Goal: Task Accomplishment & Management: Manage account settings

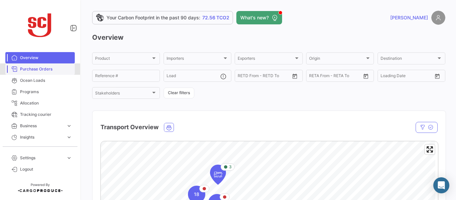
click at [42, 70] on span "Purchase Orders" at bounding box center [46, 69] width 52 height 6
click at [45, 69] on span "Purchase Orders" at bounding box center [46, 69] width 52 height 6
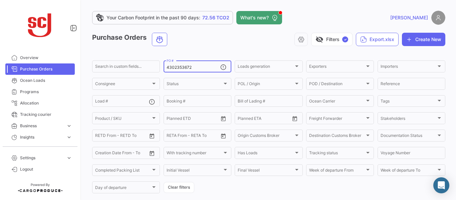
click at [196, 65] on input "4302353672" at bounding box center [194, 67] width 54 height 5
type input "4302353666"
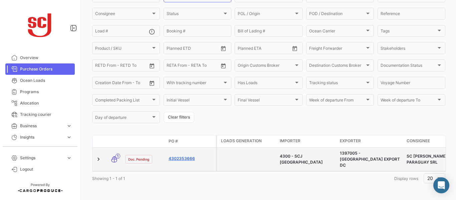
click at [187, 156] on link "4302353666" at bounding box center [191, 159] width 45 height 6
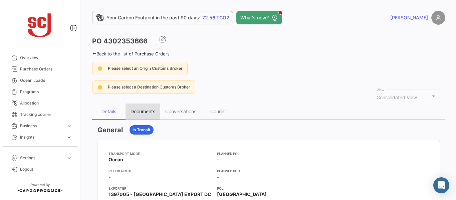
click at [144, 114] on div "Documents" at bounding box center [143, 112] width 25 height 6
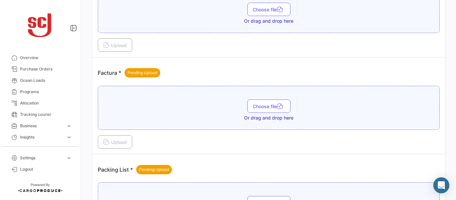
scroll to position [295, 0]
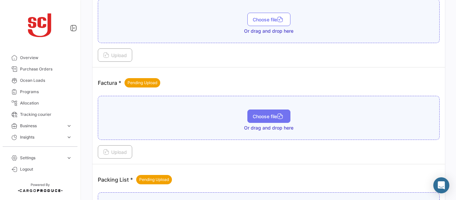
click at [272, 115] on span "Choose file" at bounding box center [269, 117] width 32 height 6
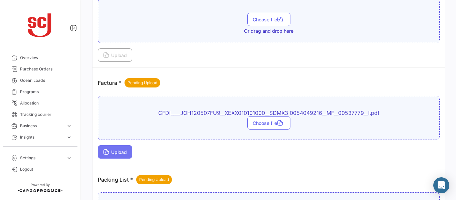
click at [113, 154] on span "Upload" at bounding box center [115, 152] width 24 height 6
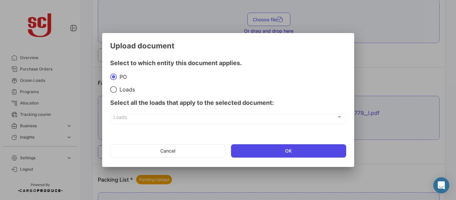
click at [280, 148] on button "OK" at bounding box center [288, 150] width 115 height 13
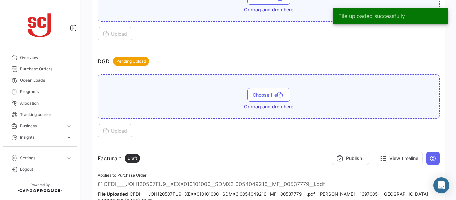
scroll to position [242, 0]
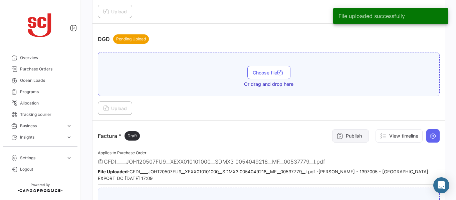
click at [337, 135] on icon at bounding box center [340, 136] width 7 height 7
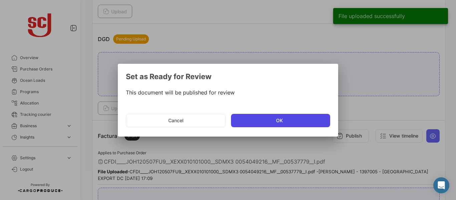
click at [274, 118] on button "OK" at bounding box center [280, 120] width 99 height 13
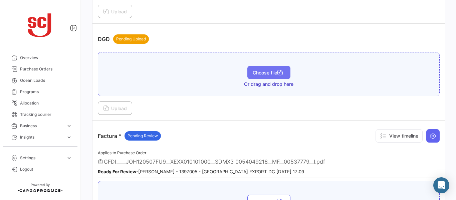
click at [260, 69] on button "Choose file" at bounding box center [268, 72] width 43 height 13
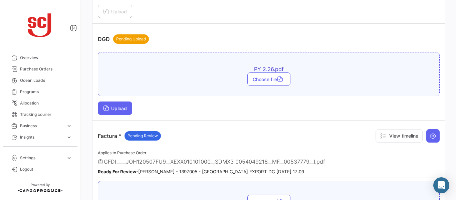
click at [117, 112] on button "Upload" at bounding box center [115, 108] width 34 height 13
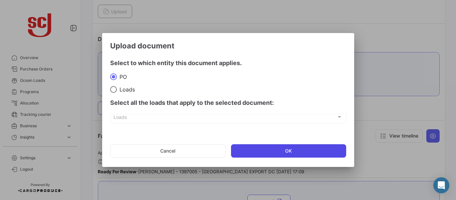
click at [262, 147] on button "OK" at bounding box center [288, 150] width 115 height 13
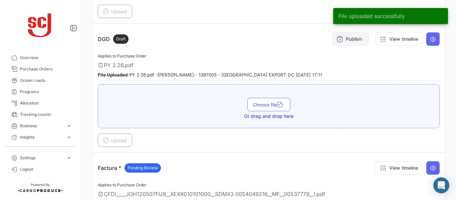
click at [359, 42] on button "Publish" at bounding box center [350, 38] width 37 height 13
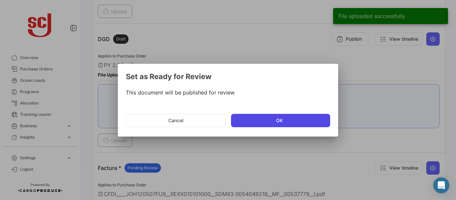
click at [271, 121] on button "OK" at bounding box center [280, 120] width 99 height 13
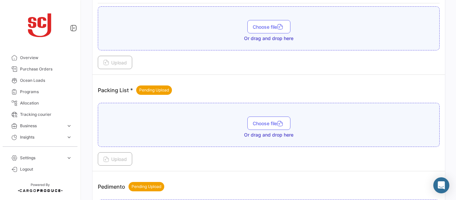
scroll to position [475, 0]
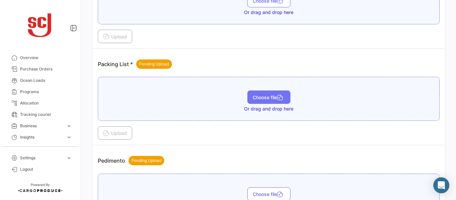
click at [271, 96] on span "Choose file" at bounding box center [269, 97] width 32 height 6
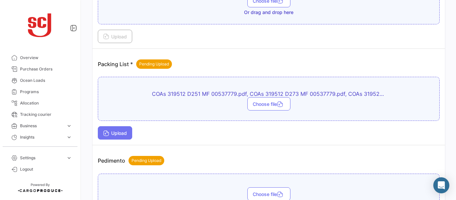
click at [116, 139] on button "Upload" at bounding box center [115, 132] width 34 height 13
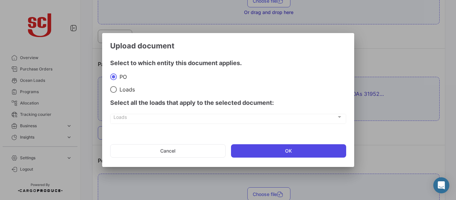
click at [285, 147] on button "OK" at bounding box center [288, 150] width 115 height 13
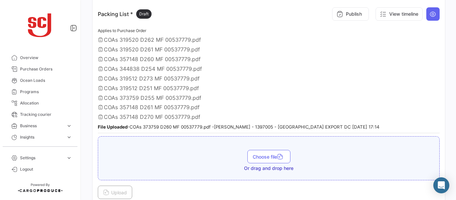
scroll to position [527, 0]
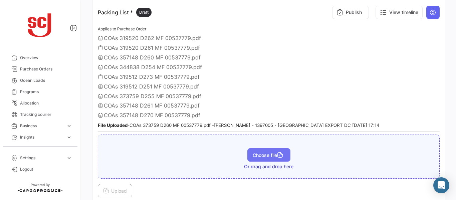
click at [261, 156] on span "Choose file" at bounding box center [269, 155] width 32 height 6
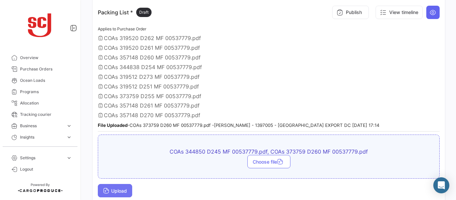
click at [121, 194] on button "Upload" at bounding box center [115, 190] width 34 height 13
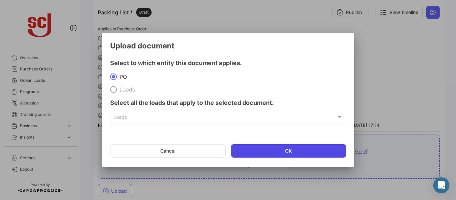
click at [256, 152] on button "OK" at bounding box center [288, 150] width 115 height 13
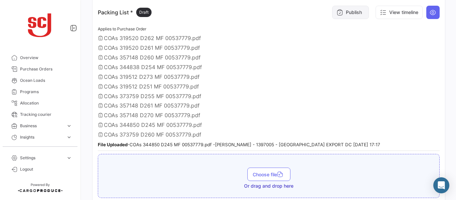
click at [348, 10] on button "Publish" at bounding box center [350, 12] width 37 height 13
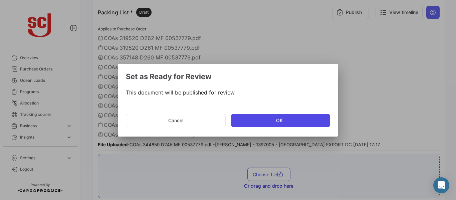
click at [277, 121] on button "OK" at bounding box center [280, 120] width 99 height 13
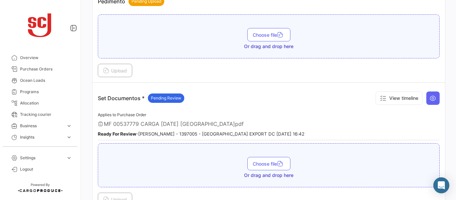
scroll to position [770, 0]
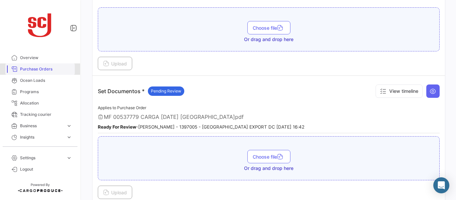
click at [45, 69] on span "Purchase Orders" at bounding box center [46, 69] width 52 height 6
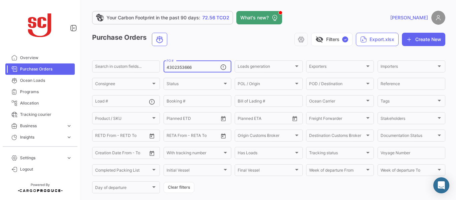
click at [196, 66] on input "4302353666" at bounding box center [194, 67] width 54 height 5
type input "4302354451"
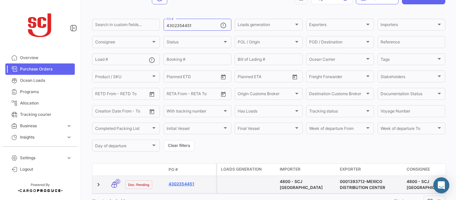
click at [191, 183] on link "4302354451" at bounding box center [191, 184] width 45 height 6
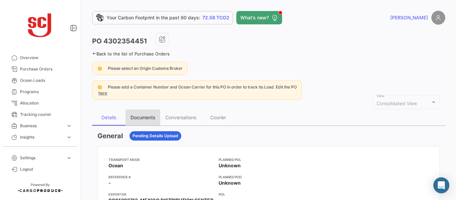
click at [152, 117] on div "Documents" at bounding box center [143, 118] width 25 height 6
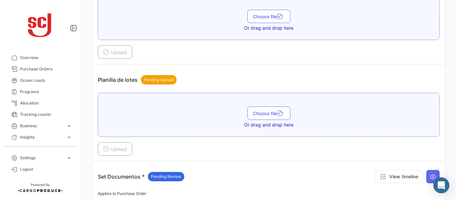
scroll to position [811, 0]
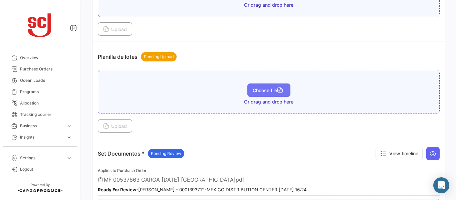
click at [261, 90] on span "Choose file" at bounding box center [269, 90] width 32 height 6
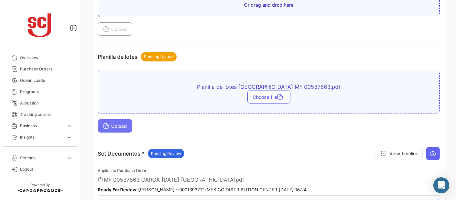
click at [116, 125] on span "Upload" at bounding box center [115, 126] width 24 height 6
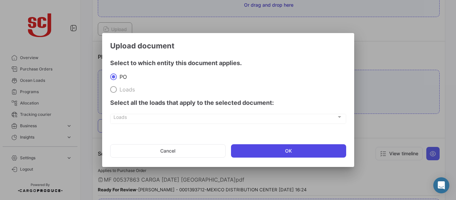
click at [301, 154] on button "OK" at bounding box center [288, 150] width 115 height 13
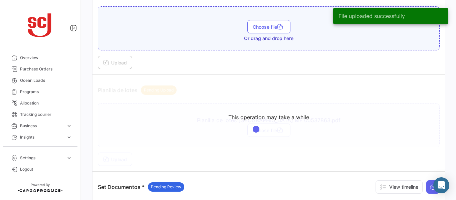
scroll to position [783, 0]
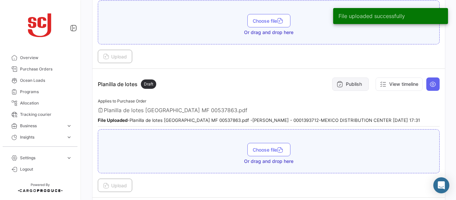
click at [339, 88] on button "Publish" at bounding box center [350, 83] width 37 height 13
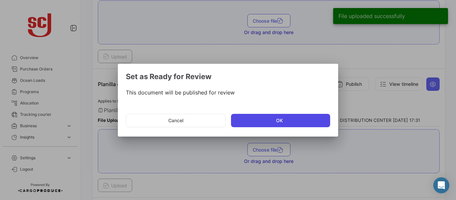
click at [286, 119] on button "OK" at bounding box center [280, 120] width 99 height 13
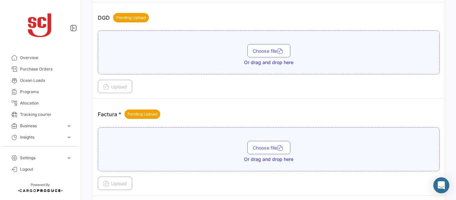
scroll to position [459, 0]
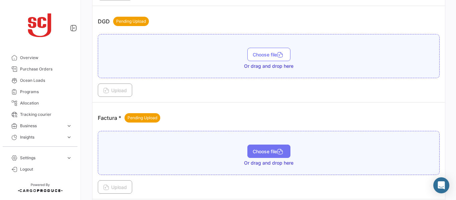
click at [263, 153] on span "Choose file" at bounding box center [269, 152] width 32 height 6
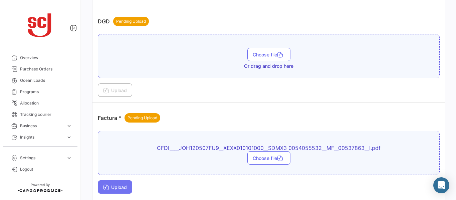
click at [121, 182] on button "Upload" at bounding box center [115, 186] width 34 height 13
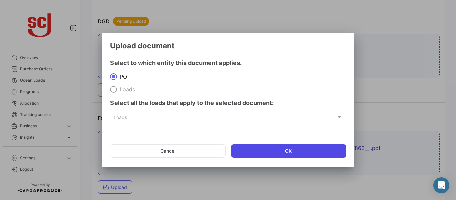
click at [279, 148] on button "OK" at bounding box center [288, 150] width 115 height 13
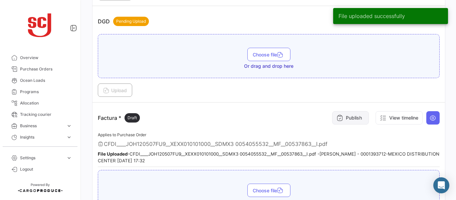
click at [342, 122] on button "Publish" at bounding box center [350, 117] width 37 height 13
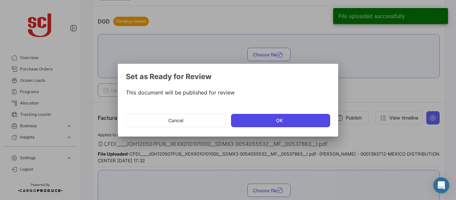
click at [274, 124] on button "OK" at bounding box center [280, 120] width 99 height 13
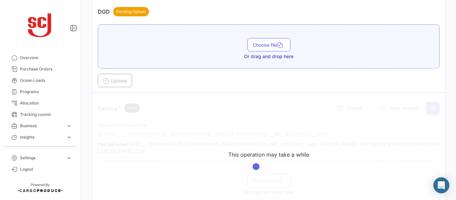
scroll to position [470, 0]
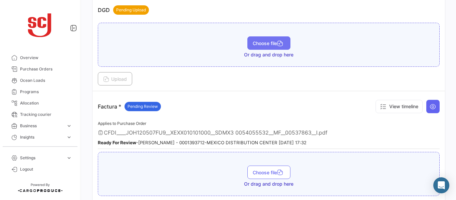
click at [264, 38] on button "Choose file" at bounding box center [268, 42] width 43 height 13
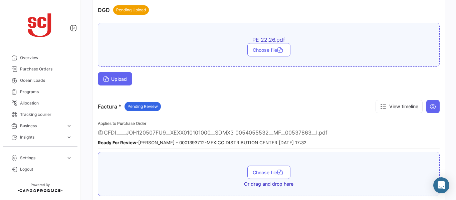
click at [118, 78] on span "Upload" at bounding box center [115, 79] width 24 height 6
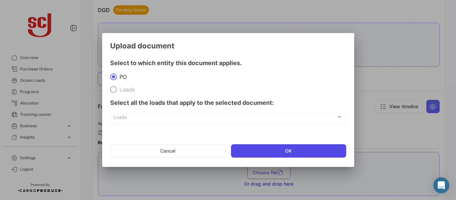
click at [253, 148] on button "OK" at bounding box center [288, 150] width 115 height 13
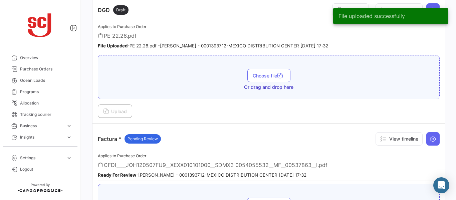
click at [331, 11] on div "File uploaded successfully" at bounding box center [390, 16] width 131 height 32
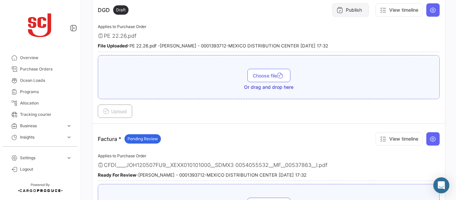
click at [347, 13] on button "Publish" at bounding box center [350, 9] width 37 height 13
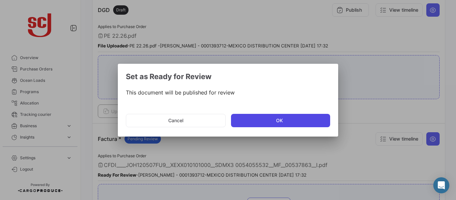
click at [253, 115] on button "OK" at bounding box center [280, 120] width 99 height 13
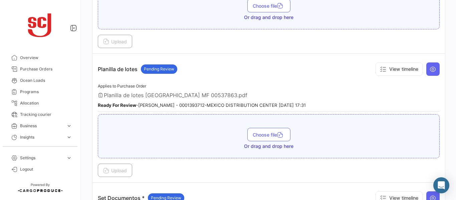
scroll to position [861, 0]
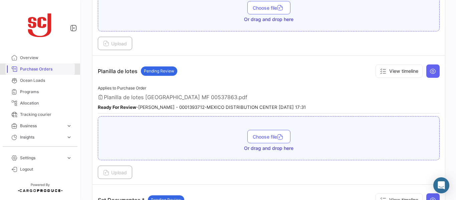
click at [41, 73] on link "Purchase Orders" at bounding box center [39, 68] width 69 height 11
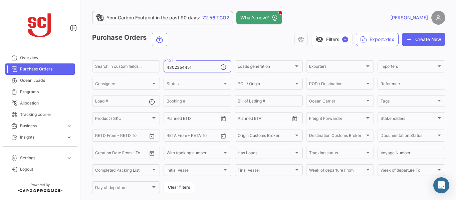
click at [197, 66] on input "4302354451" at bounding box center [194, 67] width 54 height 5
type input "4302354452"
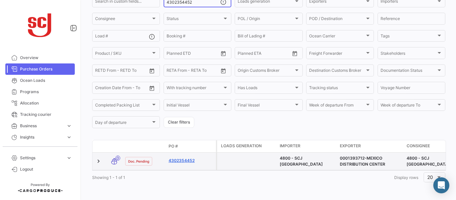
click at [178, 158] on link "4302354452" at bounding box center [191, 161] width 45 height 6
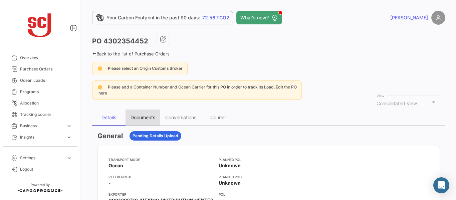
click at [137, 125] on div "Documents" at bounding box center [143, 118] width 35 height 16
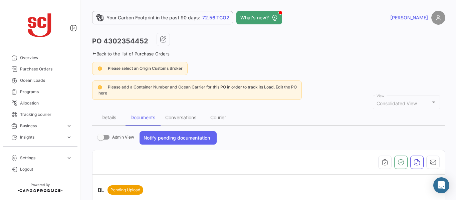
drag, startPoint x: 452, startPoint y: 30, endPoint x: 451, endPoint y: 149, distance: 119.5
click at [451, 149] on div "Your Carbon Footprint in the past 90 days: 72.56 TCO2 What's new? [PERSON_NAME]…" at bounding box center [268, 100] width 375 height 200
click at [419, 63] on div "Please select an Origin Customs Broker" at bounding box center [268, 68] width 353 height 13
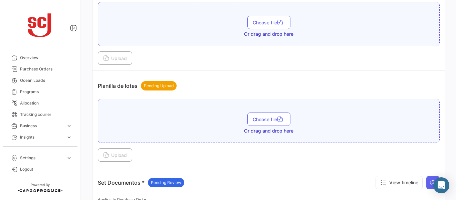
scroll to position [780, 0]
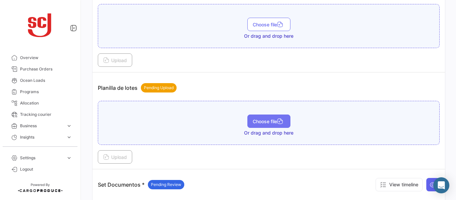
click at [265, 122] on span "Choose file" at bounding box center [269, 122] width 32 height 6
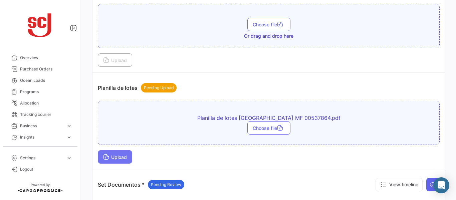
click at [117, 162] on button "Upload" at bounding box center [115, 156] width 34 height 13
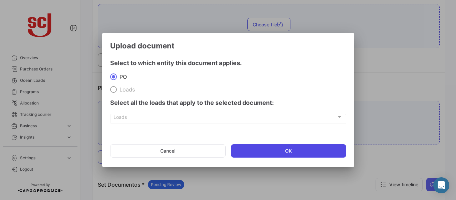
click at [267, 150] on button "OK" at bounding box center [288, 150] width 115 height 13
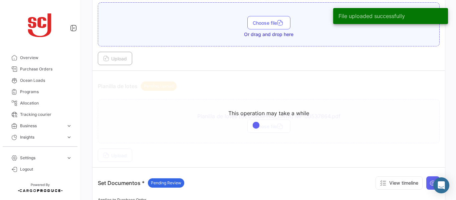
scroll to position [785, 0]
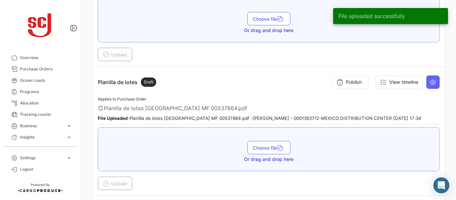
click at [340, 89] on div "Publish View timeline" at bounding box center [384, 82] width 111 height 20
click at [340, 85] on button "Publish" at bounding box center [350, 81] width 37 height 13
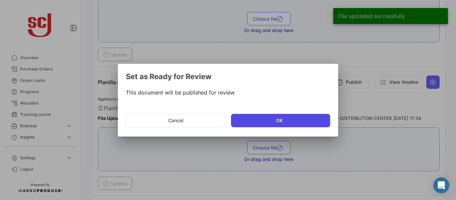
click at [269, 123] on button "OK" at bounding box center [280, 120] width 99 height 13
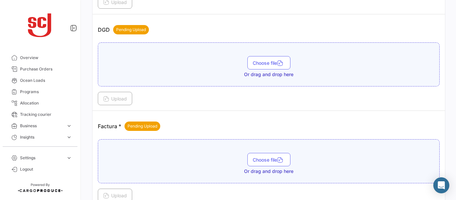
scroll to position [445, 0]
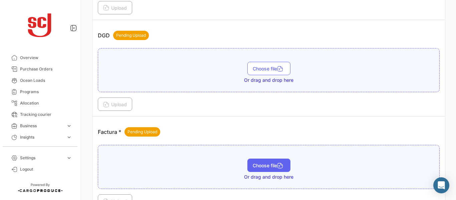
click at [258, 164] on span "Choose file" at bounding box center [269, 166] width 32 height 6
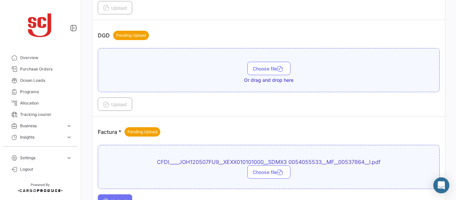
click at [106, 199] on icon at bounding box center [106, 202] width 6 height 6
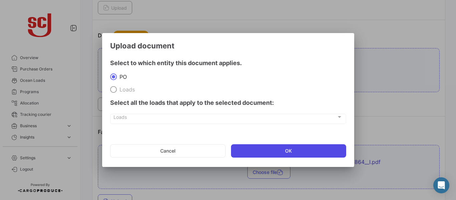
click at [254, 146] on button "OK" at bounding box center [288, 150] width 115 height 13
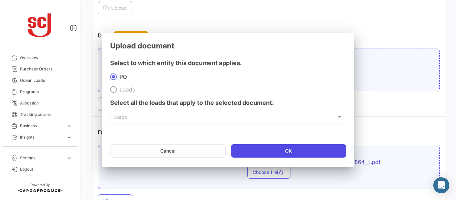
scroll to position [453, 0]
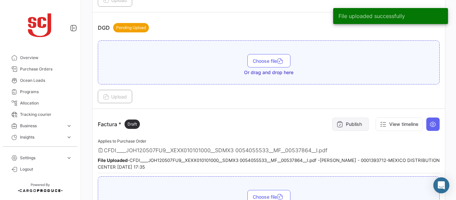
click at [345, 129] on button "Publish" at bounding box center [350, 124] width 37 height 13
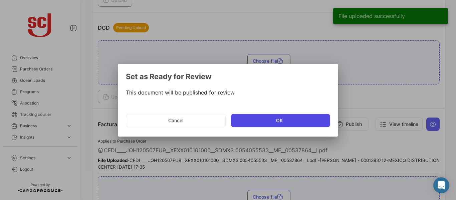
click at [262, 122] on button "OK" at bounding box center [280, 120] width 99 height 13
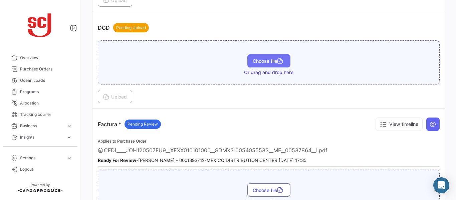
click at [262, 57] on button "Choose file" at bounding box center [268, 60] width 43 height 13
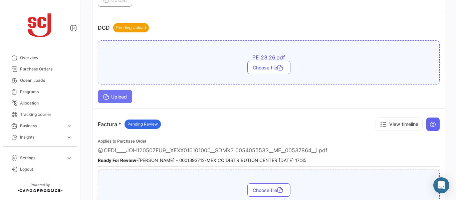
click at [124, 95] on span "Upload" at bounding box center [115, 97] width 24 height 6
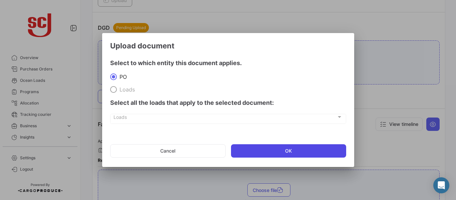
click at [261, 152] on button "OK" at bounding box center [288, 150] width 115 height 13
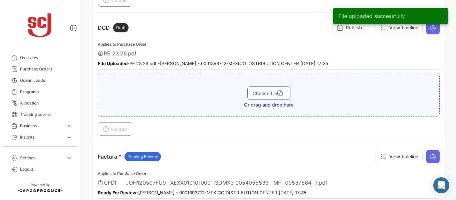
click at [343, 29] on div "File uploaded successfully" at bounding box center [390, 16] width 131 height 32
click at [347, 29] on div "File uploaded successfully" at bounding box center [390, 16] width 131 height 32
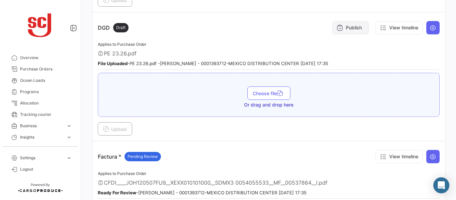
click at [345, 31] on button "Publish" at bounding box center [350, 27] width 37 height 13
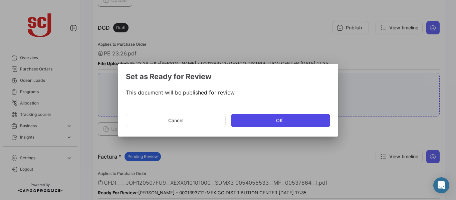
click at [244, 123] on button "OK" at bounding box center [280, 120] width 99 height 13
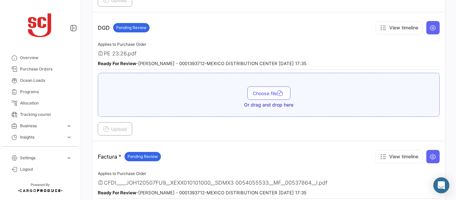
click at [451, 88] on div "Your Carbon Footprint in the past 90 days: 72.56 TCO2 What's new? [PERSON_NAME]…" at bounding box center [268, 100] width 375 height 200
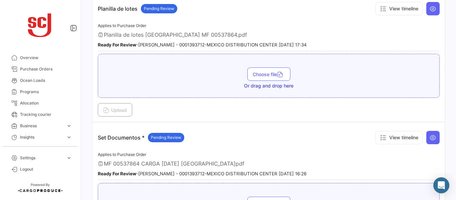
scroll to position [927, 0]
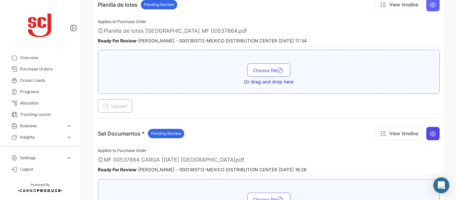
click at [430, 134] on icon at bounding box center [433, 133] width 7 height 7
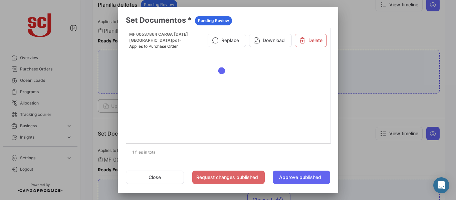
click at [394, 113] on div at bounding box center [228, 100] width 456 height 200
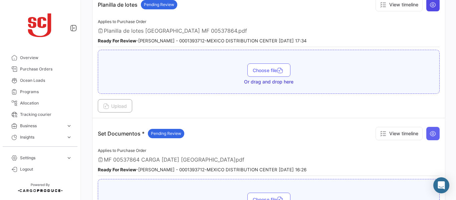
click at [429, 9] on button at bounding box center [432, 4] width 13 height 13
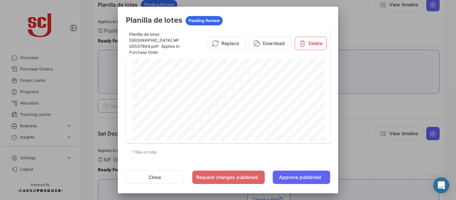
click at [401, 105] on div at bounding box center [228, 100] width 456 height 200
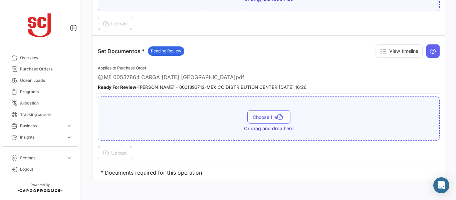
scroll to position [1012, 0]
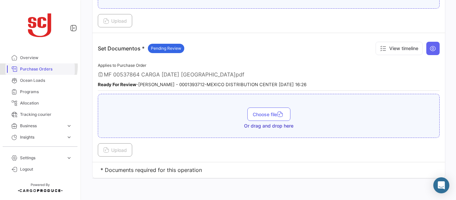
click at [37, 66] on span "Purchase Orders" at bounding box center [46, 69] width 52 height 6
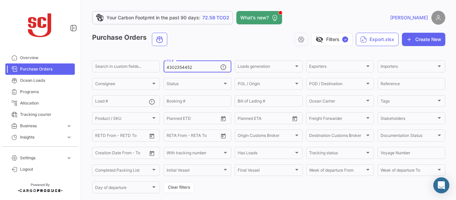
click at [193, 66] on input "4302354452" at bounding box center [194, 67] width 54 height 5
type input "4302354451"
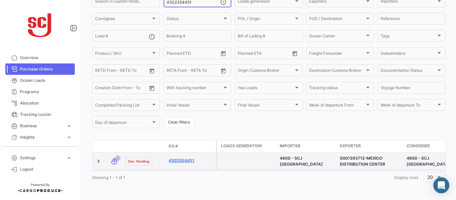
click at [175, 158] on link "4302354451" at bounding box center [191, 161] width 45 height 6
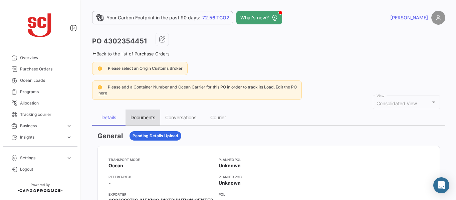
click at [141, 118] on div "Documents" at bounding box center [143, 118] width 25 height 6
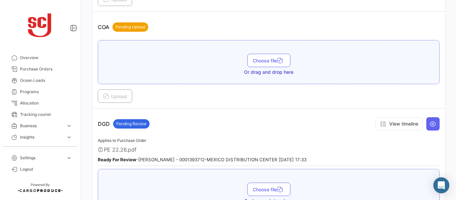
scroll to position [350, 0]
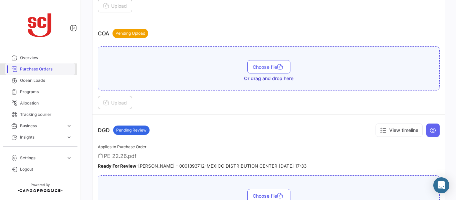
click at [29, 69] on span "Purchase Orders" at bounding box center [46, 69] width 52 height 6
